Goal: Task Accomplishment & Management: Use online tool/utility

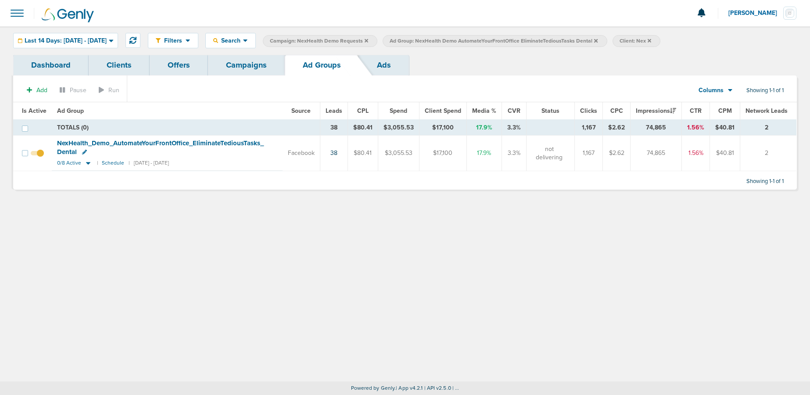
click at [255, 64] on link "Campaigns" at bounding box center [246, 65] width 77 height 21
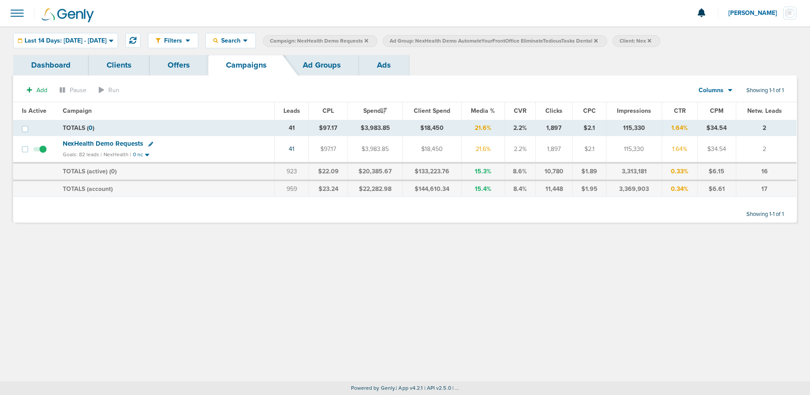
click at [92, 145] on span "NexHealth Demo Requests" at bounding box center [103, 143] width 80 height 8
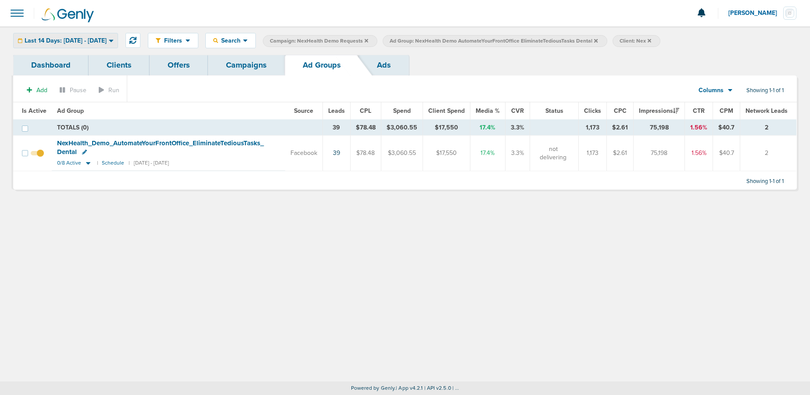
click at [54, 36] on div "Last 14 Days: [DATE] - [DATE]" at bounding box center [66, 40] width 104 height 14
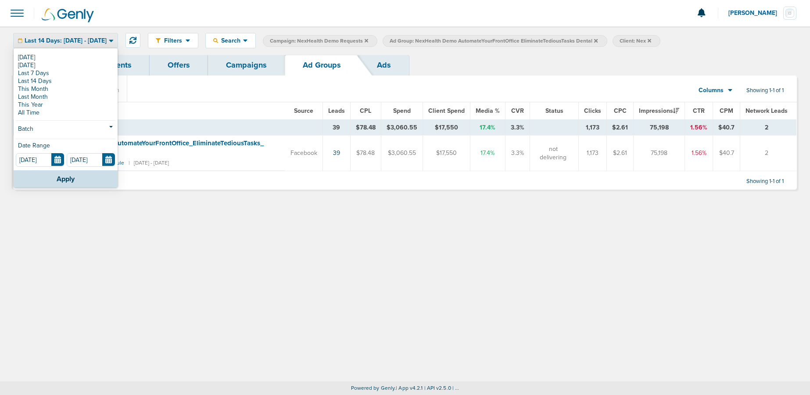
click at [54, 38] on span "Last 14 Days: [DATE] - [DATE]" at bounding box center [66, 41] width 82 height 6
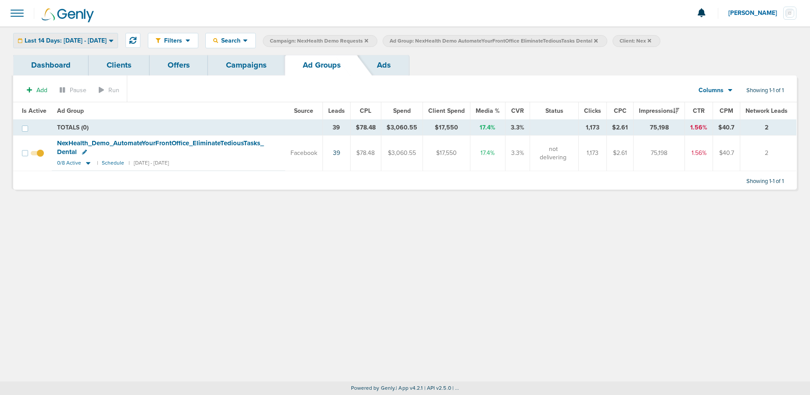
click at [84, 39] on span "Last 14 Days: [DATE] - [DATE]" at bounding box center [66, 41] width 82 height 6
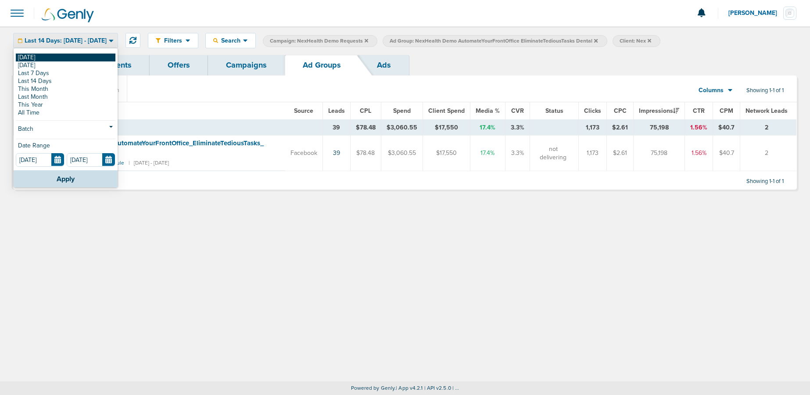
click at [62, 54] on link "[DATE]" at bounding box center [66, 58] width 100 height 8
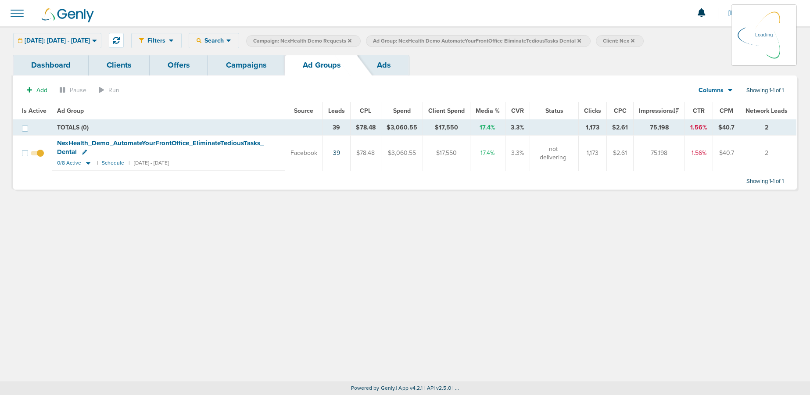
click at [264, 60] on link "Campaigns" at bounding box center [246, 65] width 77 height 21
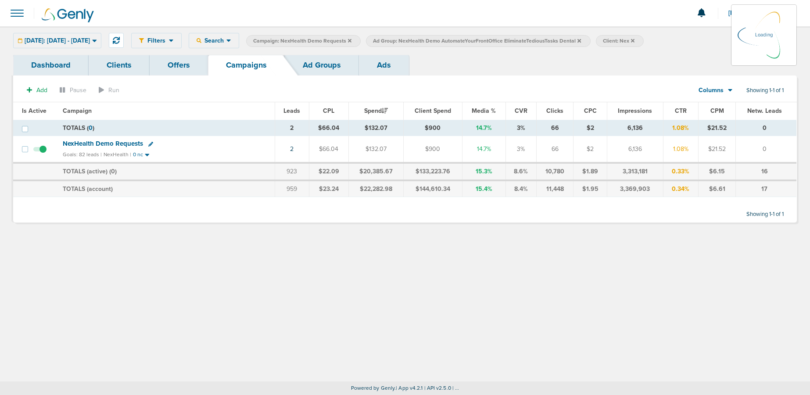
click at [581, 40] on icon at bounding box center [579, 40] width 4 height 5
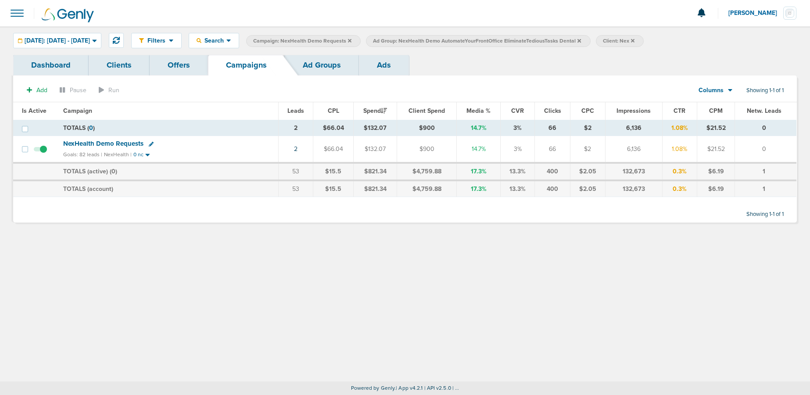
click at [581, 40] on icon at bounding box center [579, 41] width 4 height 4
click at [351, 39] on icon at bounding box center [350, 41] width 4 height 4
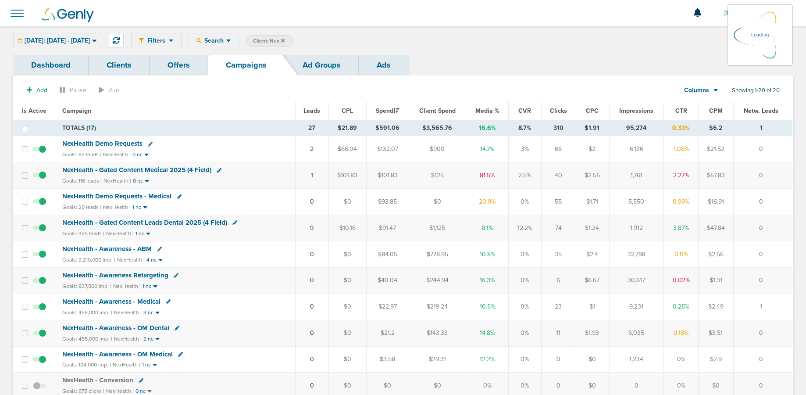
click at [96, 141] on span "NexHealth Demo Requests" at bounding box center [102, 143] width 80 height 8
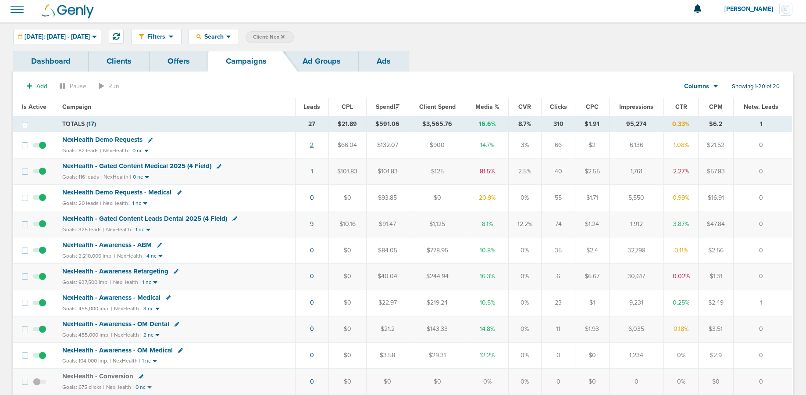
click at [313, 144] on link "2" at bounding box center [312, 144] width 4 height 7
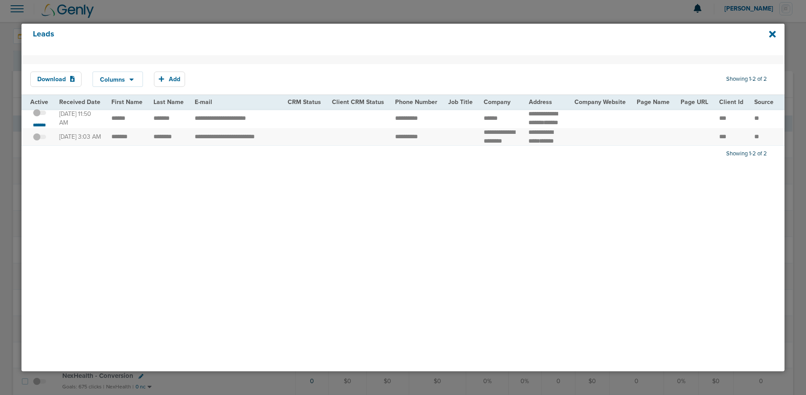
scroll to position [5, 0]
drag, startPoint x: 108, startPoint y: 120, endPoint x: 173, endPoint y: 121, distance: 64.9
click at [495, 118] on td "******" at bounding box center [500, 119] width 45 height 20
drag, startPoint x: 539, startPoint y: 116, endPoint x: 562, endPoint y: 121, distance: 23.4
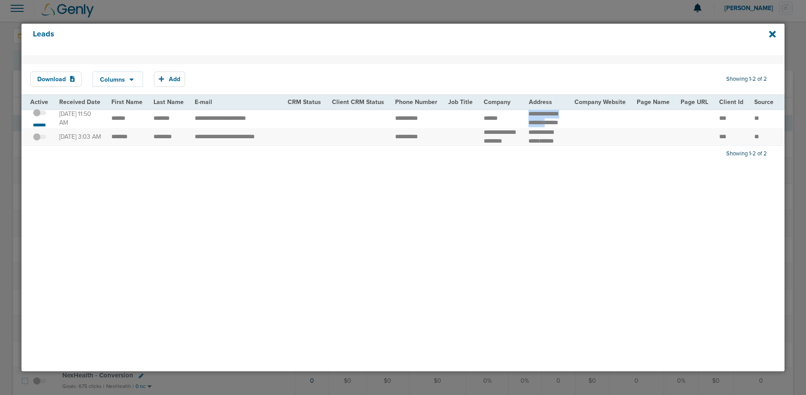
click at [562, 121] on td "**********" at bounding box center [546, 119] width 46 height 20
copy td "**********"
click at [271, 123] on td "**********" at bounding box center [235, 119] width 93 height 20
drag, startPoint x: 274, startPoint y: 121, endPoint x: 188, endPoint y: 122, distance: 85.5
click at [189, 122] on td "**********" at bounding box center [235, 119] width 93 height 20
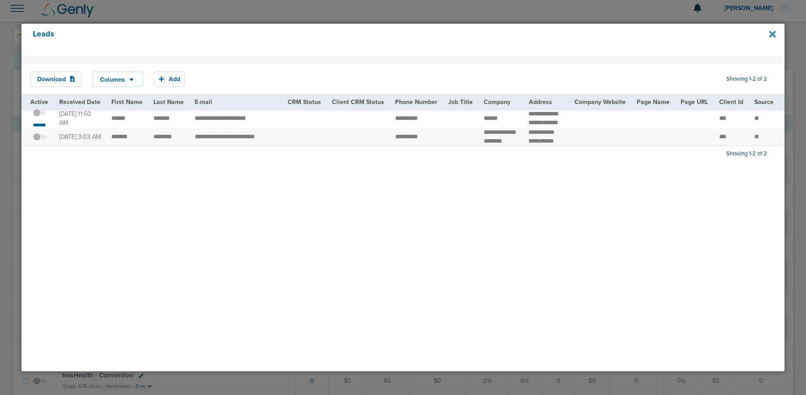
click at [603, 36] on icon at bounding box center [772, 34] width 7 height 10
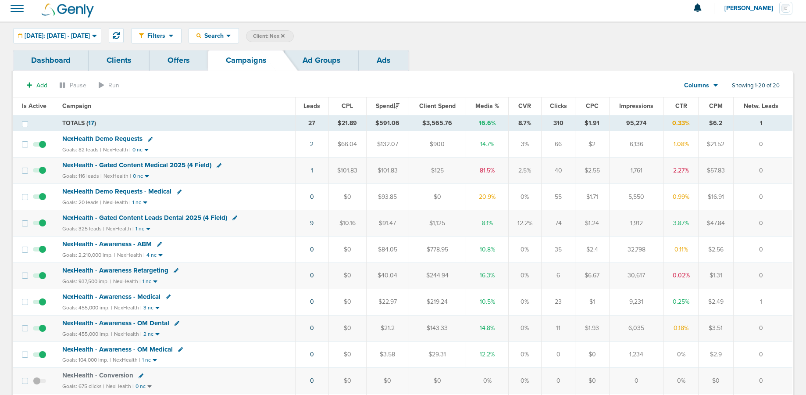
scroll to position [1, 0]
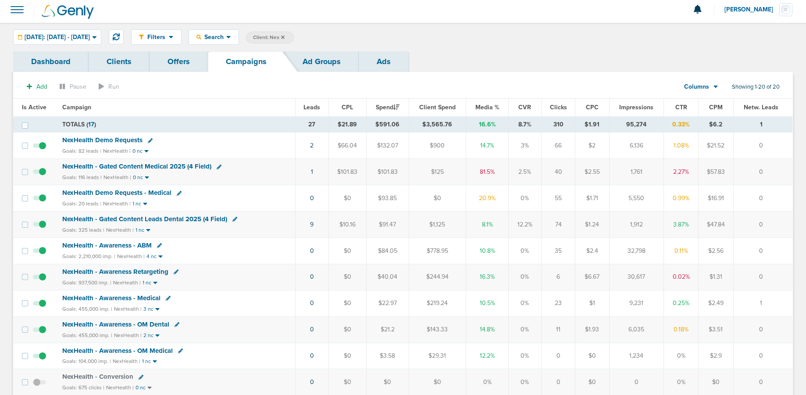
click at [93, 136] on span "NexHealth Demo Requests" at bounding box center [102, 140] width 80 height 8
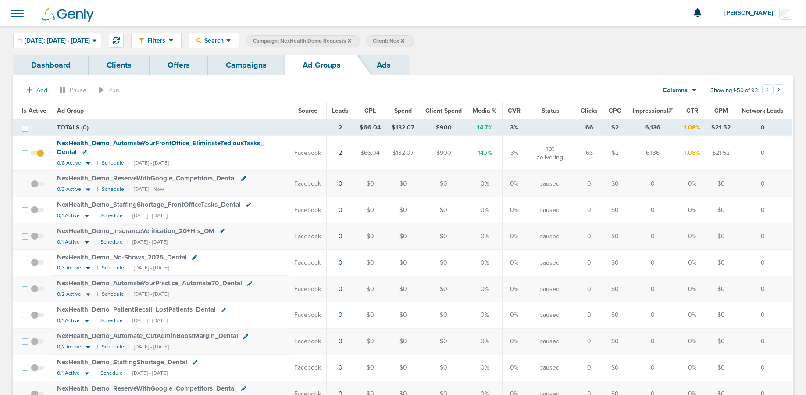
click at [88, 162] on icon at bounding box center [88, 163] width 4 height 3
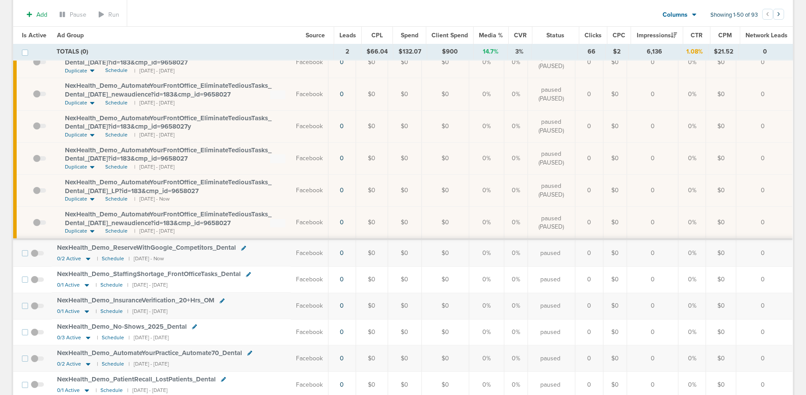
scroll to position [187, 0]
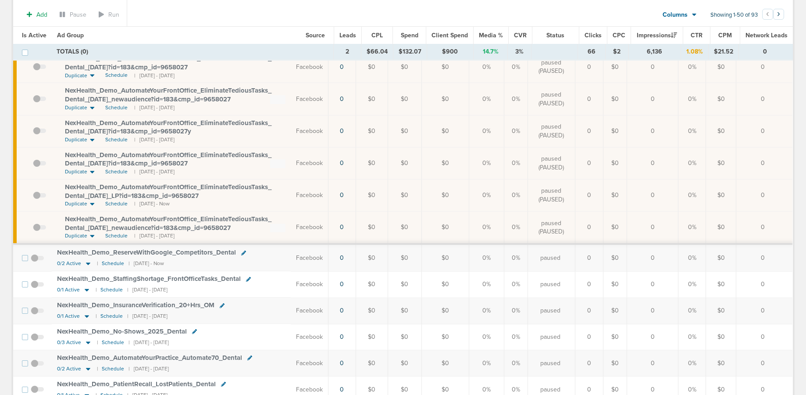
click at [36, 200] on span at bounding box center [39, 200] width 13 height 0
click at [33, 197] on input "checkbox" at bounding box center [33, 197] width 0 height 0
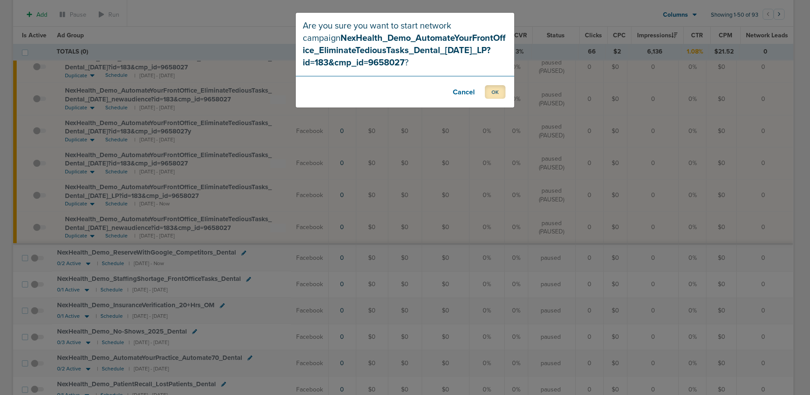
click at [486, 92] on button "OK" at bounding box center [495, 92] width 21 height 14
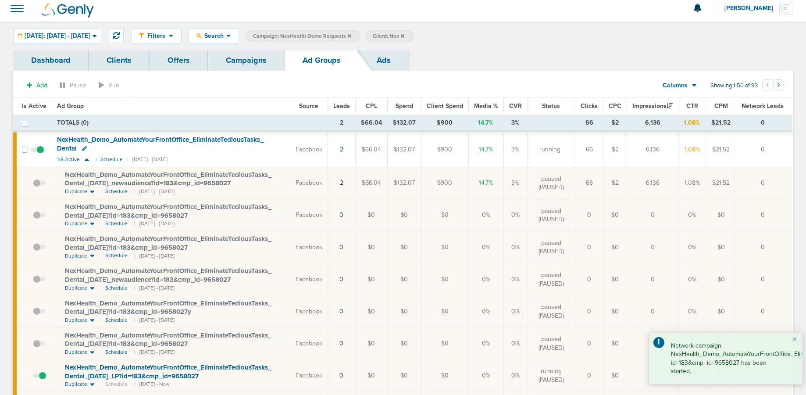
scroll to position [0, 0]
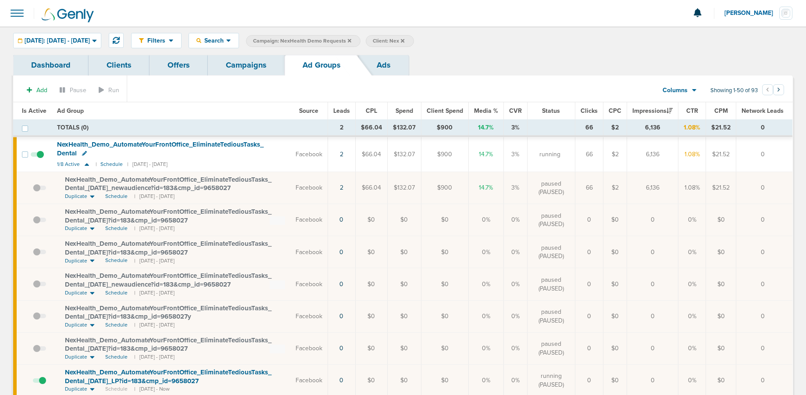
click at [176, 143] on span "NexHealth_ Demo_ AutomateYourFrontOffice_ EliminateTediousTasks_ Dental" at bounding box center [160, 148] width 207 height 17
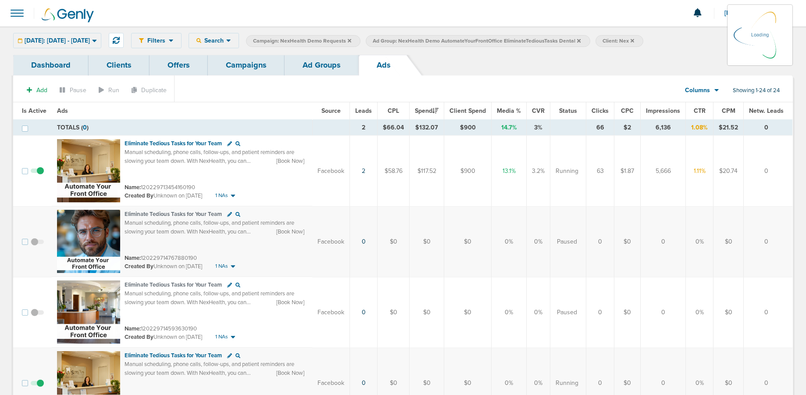
click at [177, 64] on link "Offers" at bounding box center [179, 65] width 58 height 21
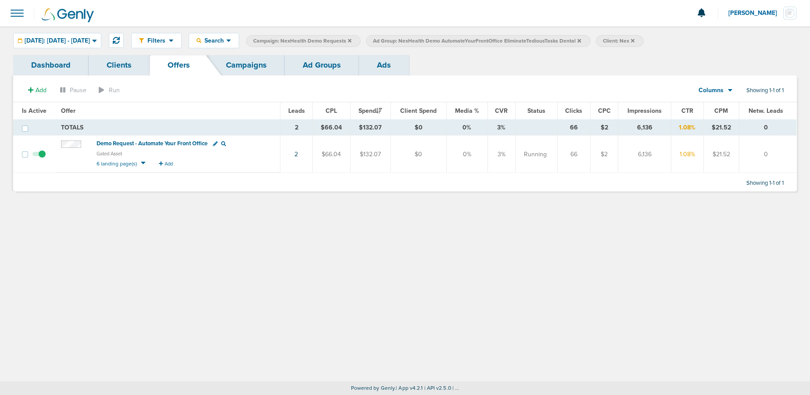
click at [173, 142] on span "Demo Request - Automate Your Front Office" at bounding box center [151, 143] width 111 height 7
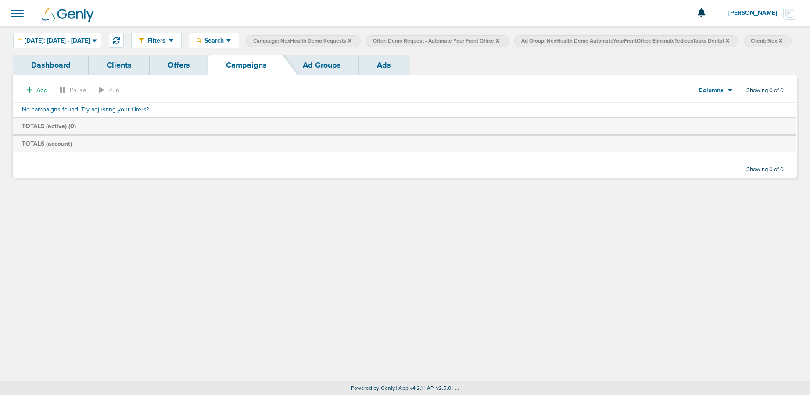
click at [499, 39] on icon at bounding box center [498, 41] width 4 height 4
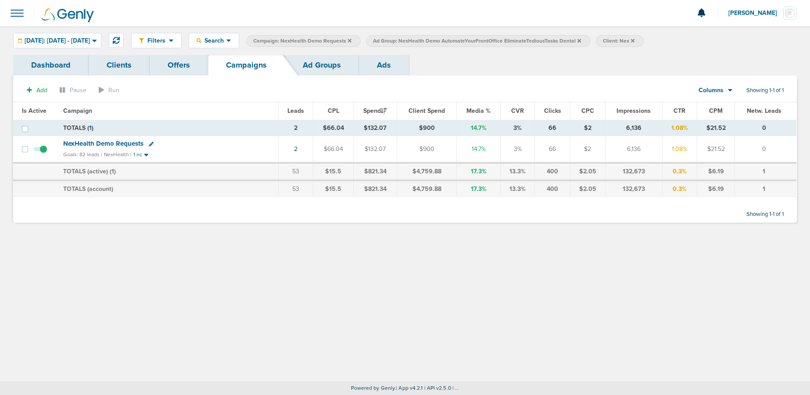
click at [128, 142] on span "NexHealth Demo Requests" at bounding box center [103, 143] width 80 height 8
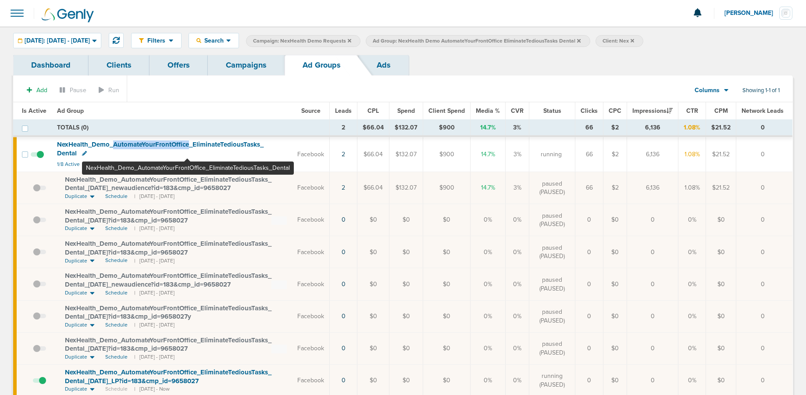
drag, startPoint x: 111, startPoint y: 144, endPoint x: 187, endPoint y: 146, distance: 75.9
click at [187, 146] on span "NexHealth_ Demo_ AutomateYourFrontOffice_ EliminateTediousTasks_ Dental" at bounding box center [160, 148] width 207 height 17
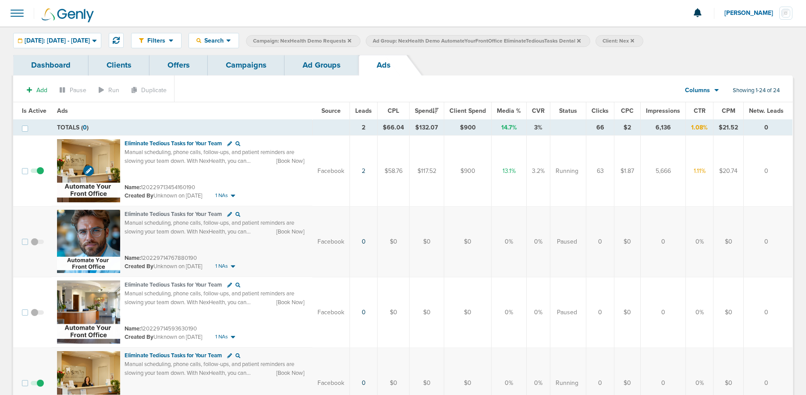
click at [102, 154] on img at bounding box center [88, 170] width 63 height 63
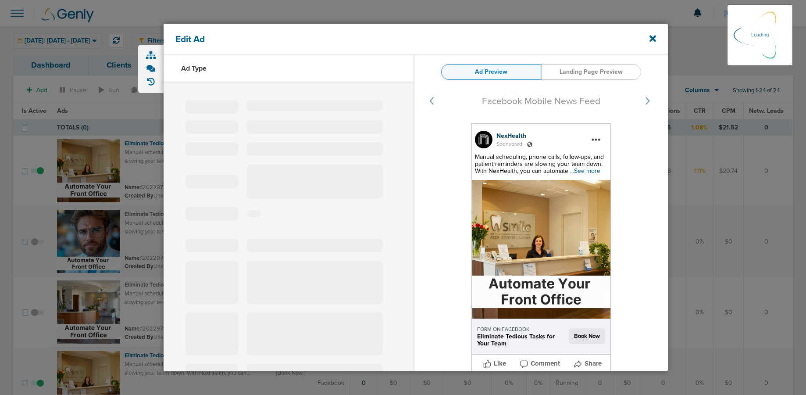
select select "learn_more"
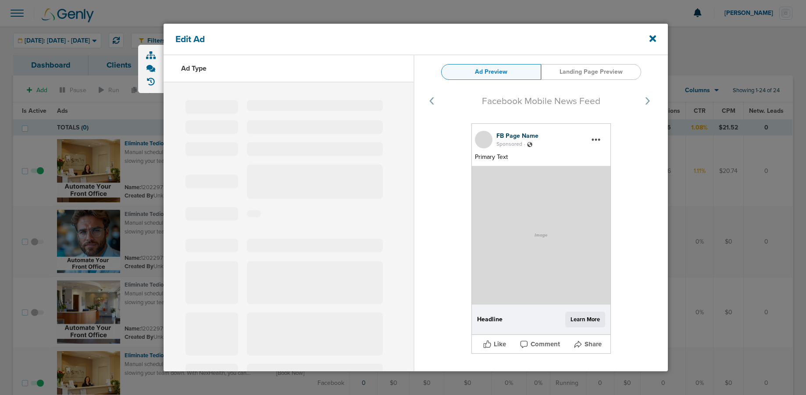
type input "120229713454160190"
type input "Eliminate Tedious Tasks for Your Team"
type textarea "Manual scheduling, phone calls, follow-ups, and patient reminders are slowing y…"
select select "book_travel"
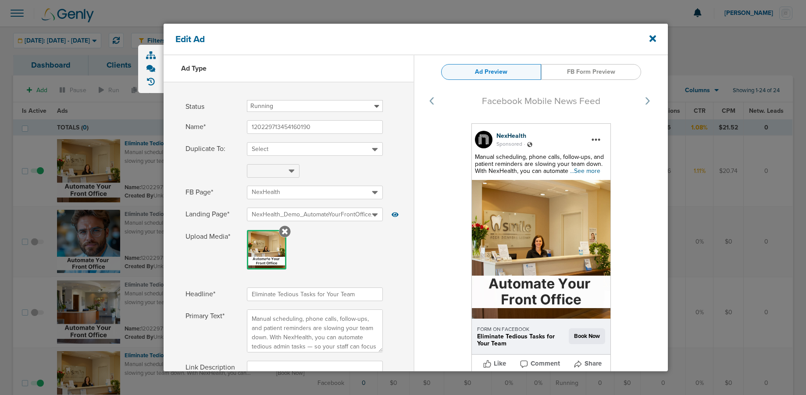
drag, startPoint x: 311, startPoint y: 293, endPoint x: 234, endPoint y: 290, distance: 76.8
click at [234, 290] on label "Headline* Eliminate Tedious Tasks for Your Team" at bounding box center [289, 294] width 206 height 14
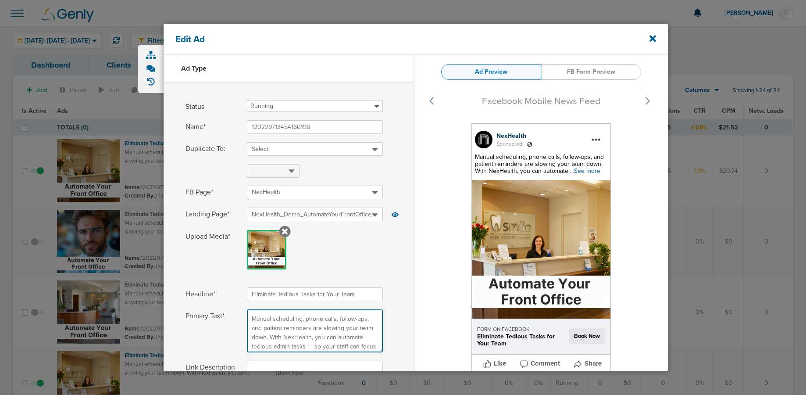
click at [249, 317] on textarea "Manual scheduling, phone calls, follow-ups, and patient reminders are slowing y…" at bounding box center [315, 330] width 136 height 43
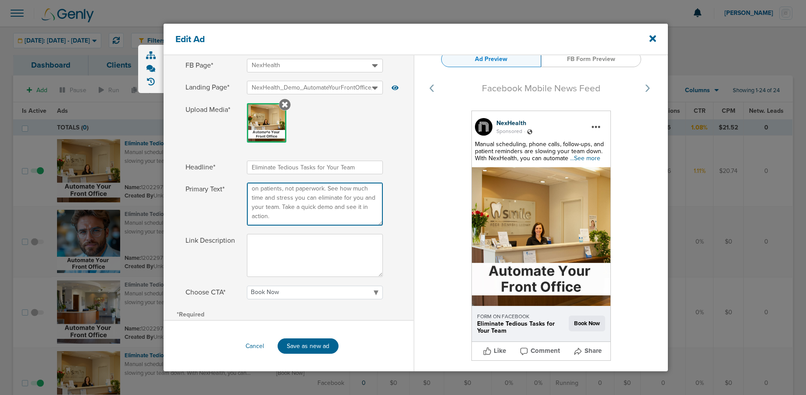
drag, startPoint x: 314, startPoint y: 341, endPoint x: 385, endPoint y: 399, distance: 92.3
click at [385, 317] on html "Notifications You have no unread notifications [PERSON_NAME] Profile Sign Out C…" at bounding box center [403, 197] width 806 height 395
click at [322, 211] on textarea "Manual scheduling, phone calls, follow-ups, and patient reminders are slowing y…" at bounding box center [315, 203] width 136 height 43
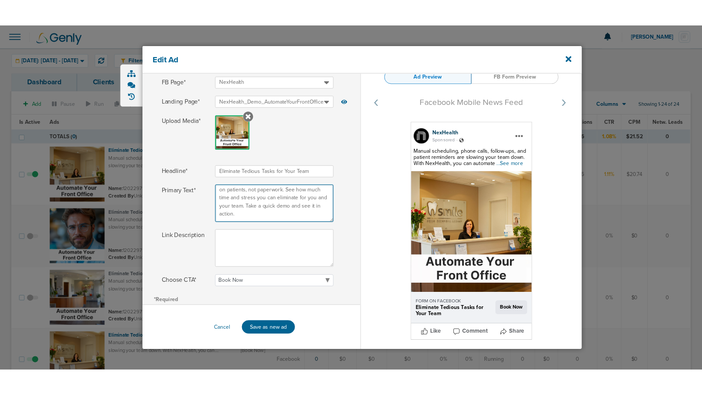
scroll to position [0, 0]
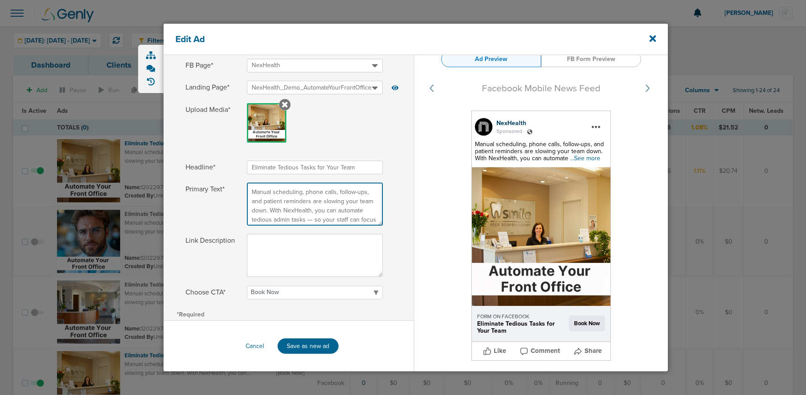
drag, startPoint x: 308, startPoint y: 200, endPoint x: 307, endPoint y: 189, distance: 10.2
click at [308, 172] on div "Headline* Eliminate Tedious Tasks for Your Team Primary Text* Manual scheduling…" at bounding box center [289, 234] width 250 height 146
click at [306, 196] on textarea "Manual scheduling, phone calls, follow-ups, and patient reminders are slowing y…" at bounding box center [315, 203] width 136 height 43
click at [603, 37] on icon at bounding box center [652, 38] width 7 height 7
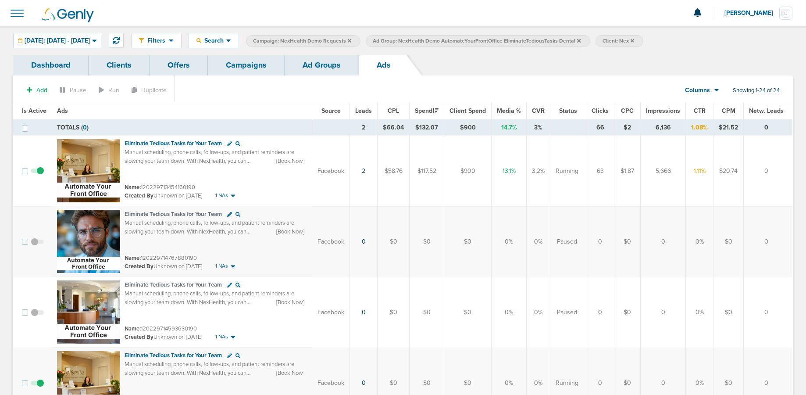
click at [252, 57] on link "Campaigns" at bounding box center [246, 65] width 77 height 21
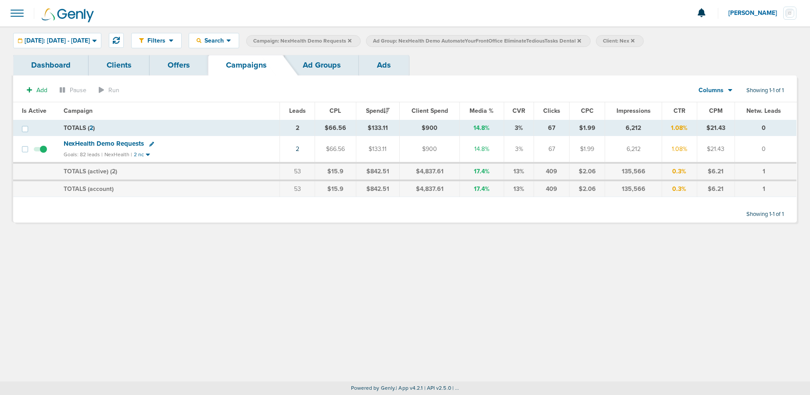
click at [581, 39] on span "Ad Group: NexHealth Demo AutomateYourFrontOffice EliminateTediousTasks Dental" at bounding box center [477, 40] width 208 height 7
